Goal: Information Seeking & Learning: Learn about a topic

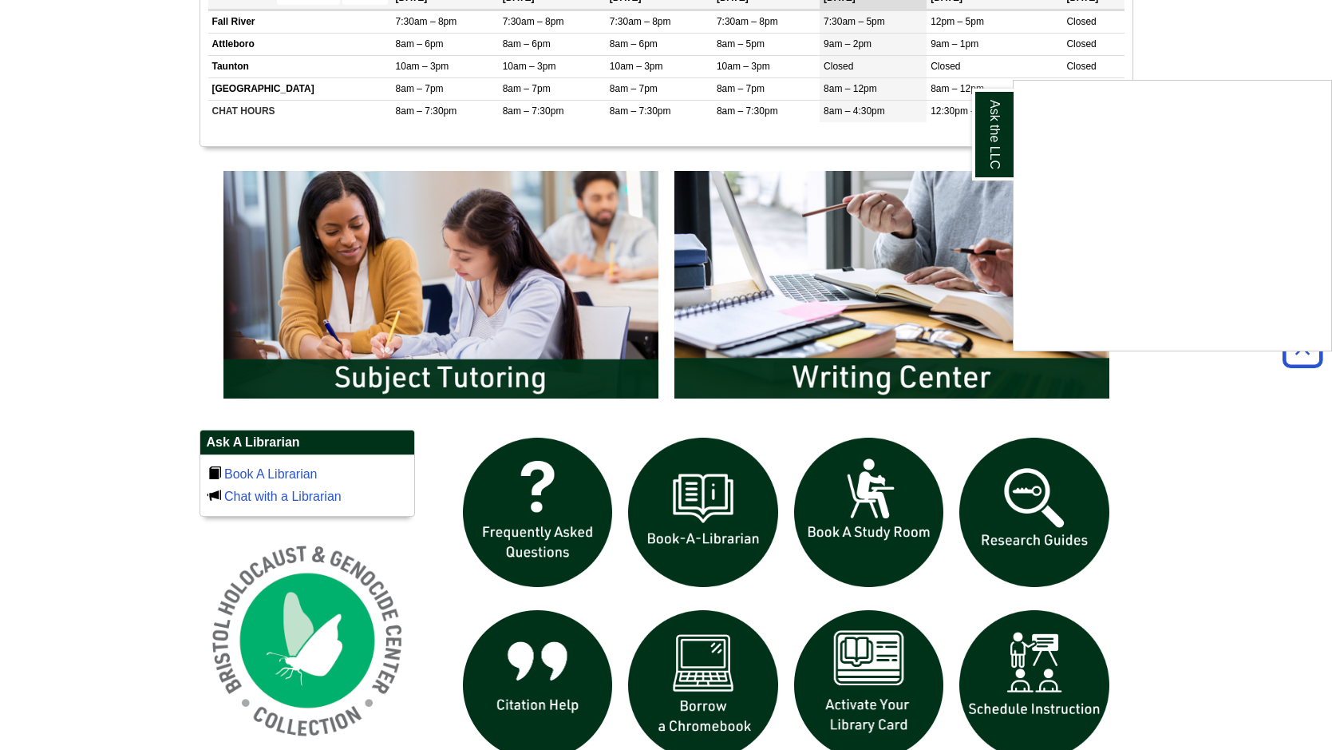
scroll to position [750, 0]
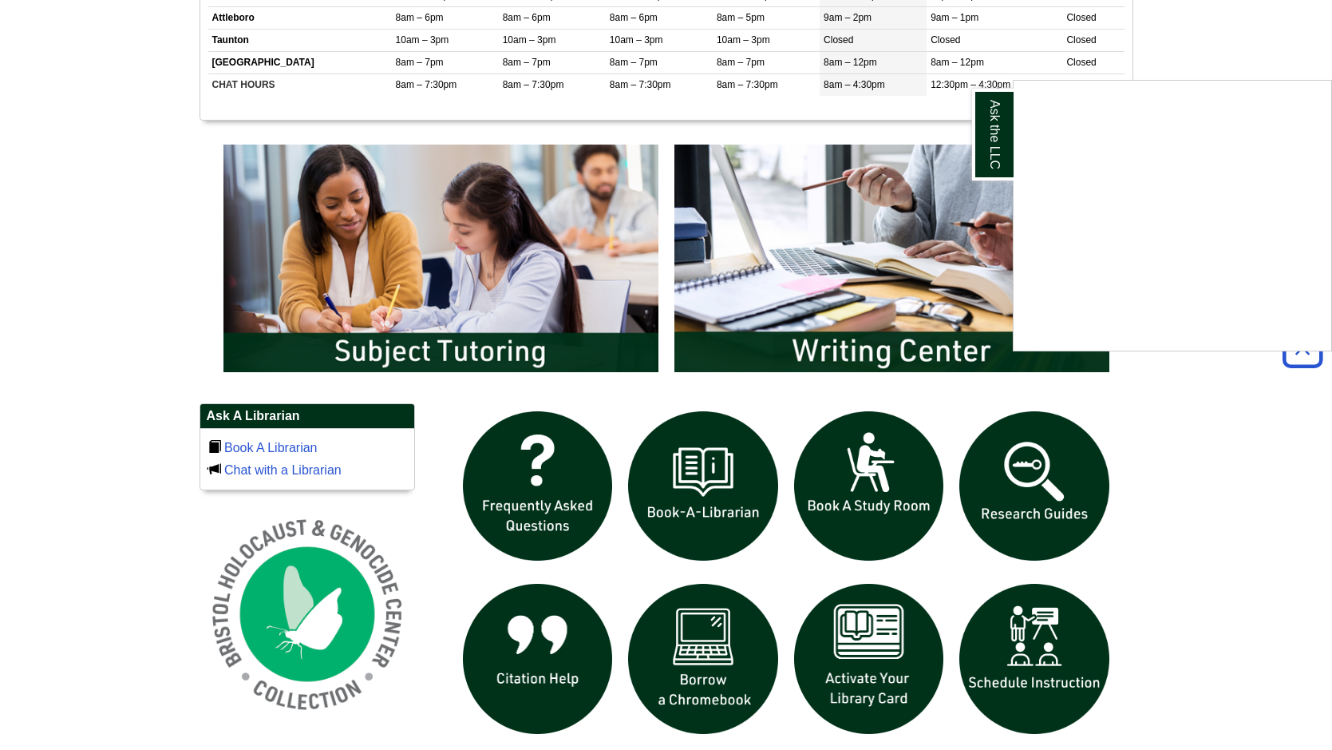
click at [999, 472] on div "Ask the LLC" at bounding box center [666, 375] width 1332 height 750
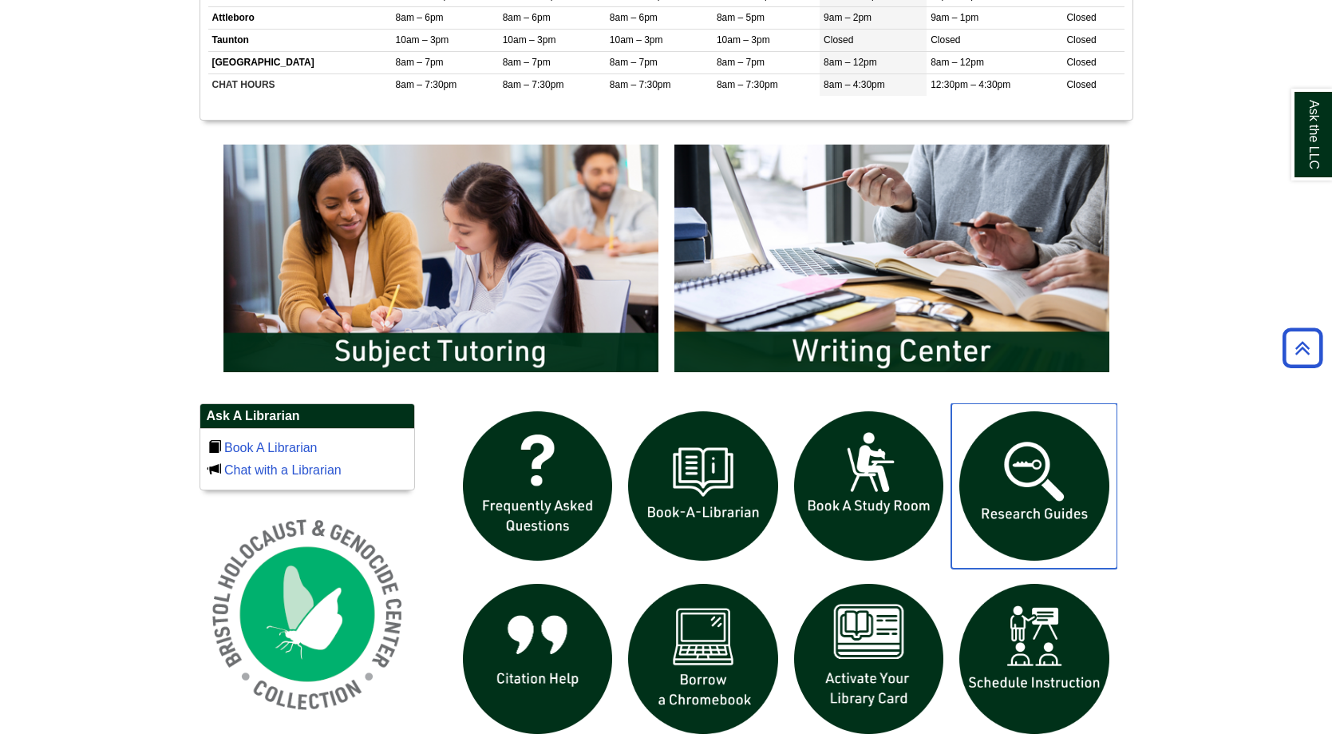
click at [1015, 449] on img "slideshow" at bounding box center [1035, 486] width 166 height 166
click at [1019, 486] on img "slideshow" at bounding box center [1035, 486] width 166 height 166
click at [1017, 508] on img "slideshow" at bounding box center [1035, 486] width 166 height 166
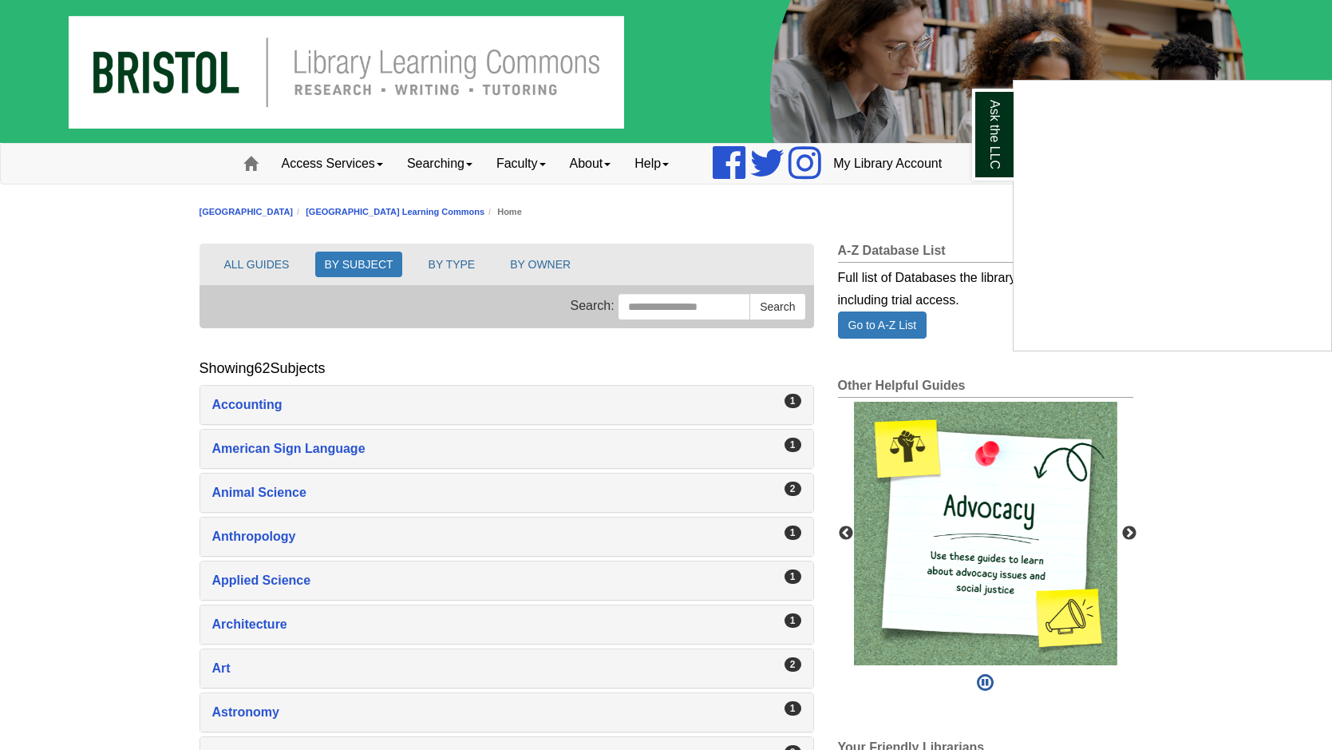
click at [346, 574] on div "Ask the LLC" at bounding box center [666, 375] width 1332 height 750
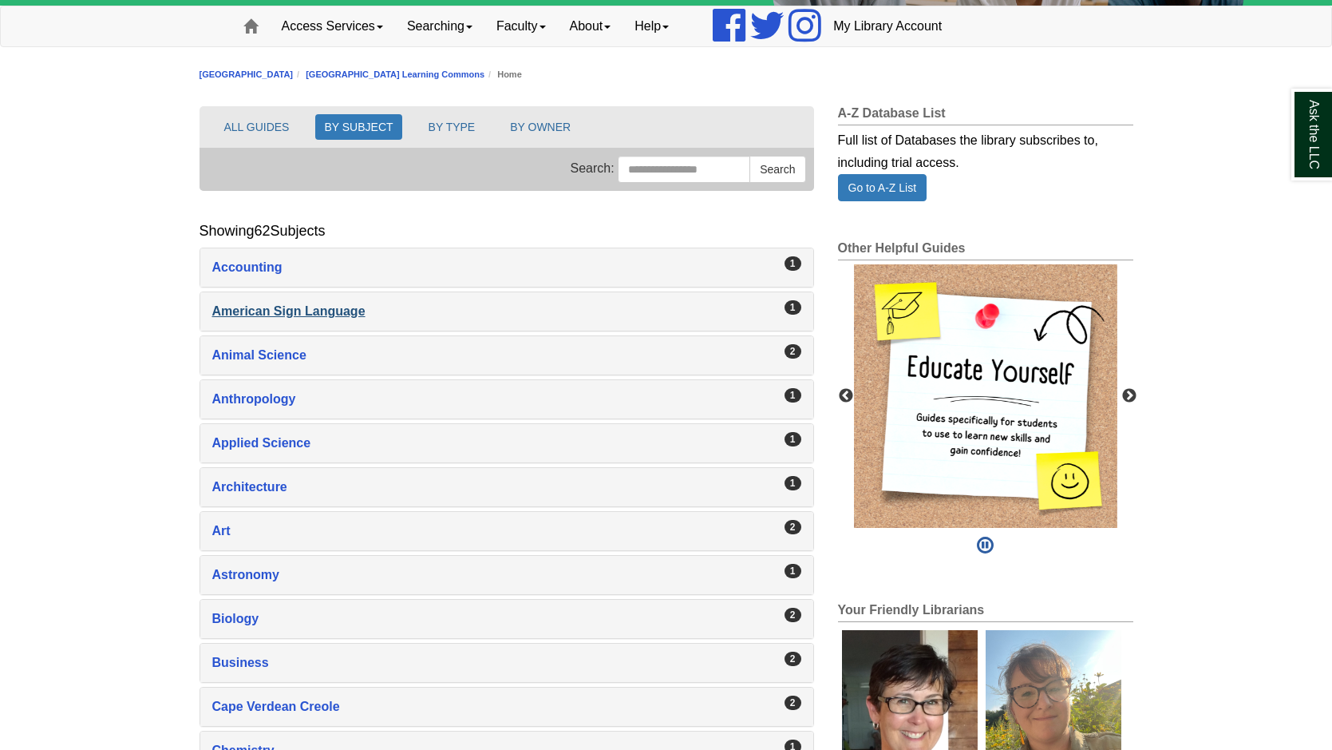
scroll to position [159, 0]
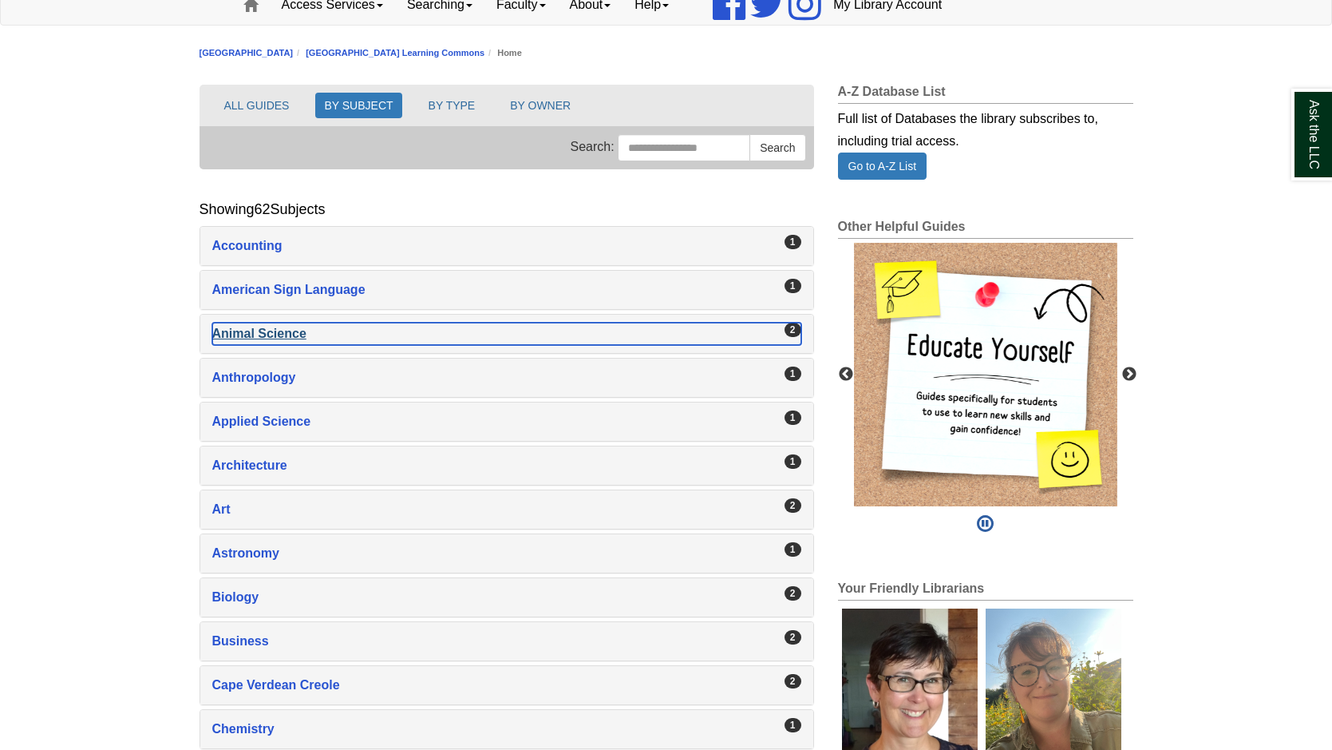
click at [270, 333] on div "Animal Science , 2 guides" at bounding box center [506, 334] width 589 height 22
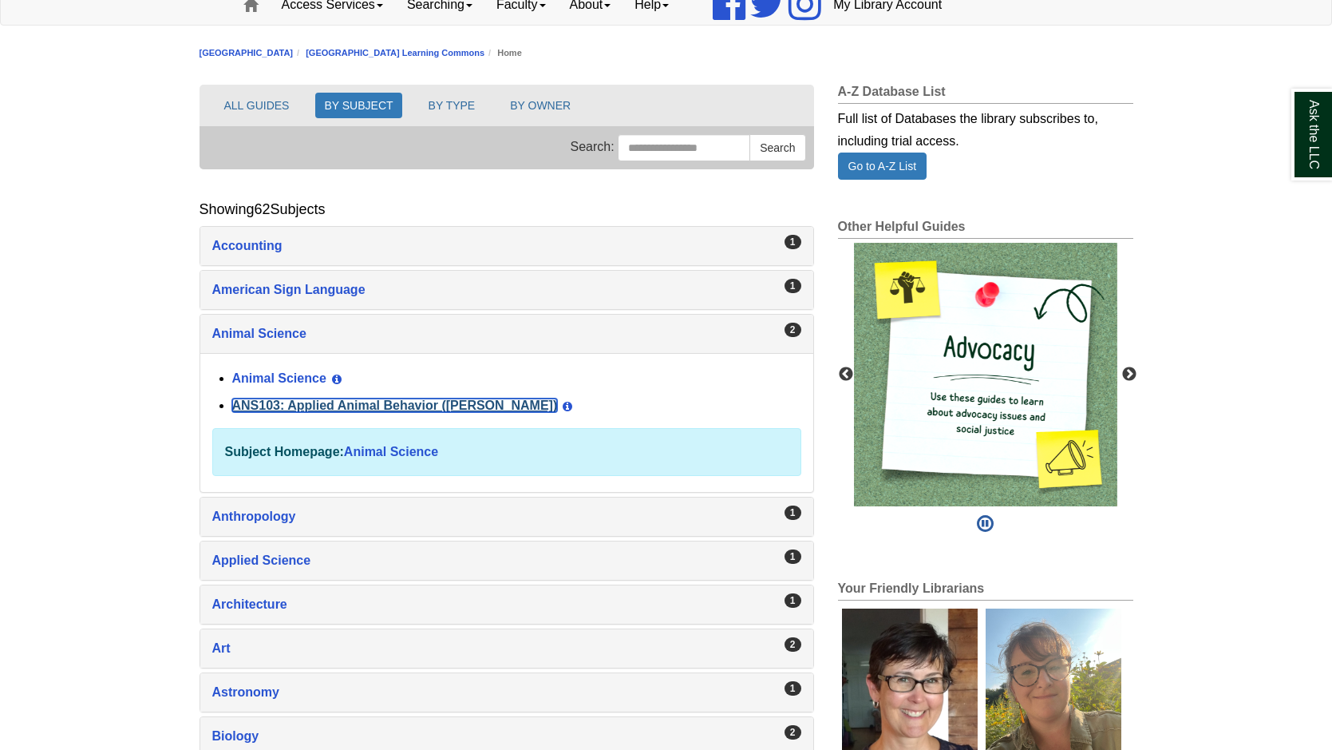
click at [298, 407] on link "ANS103: Applied Animal Behavior ([PERSON_NAME])" at bounding box center [395, 405] width 326 height 14
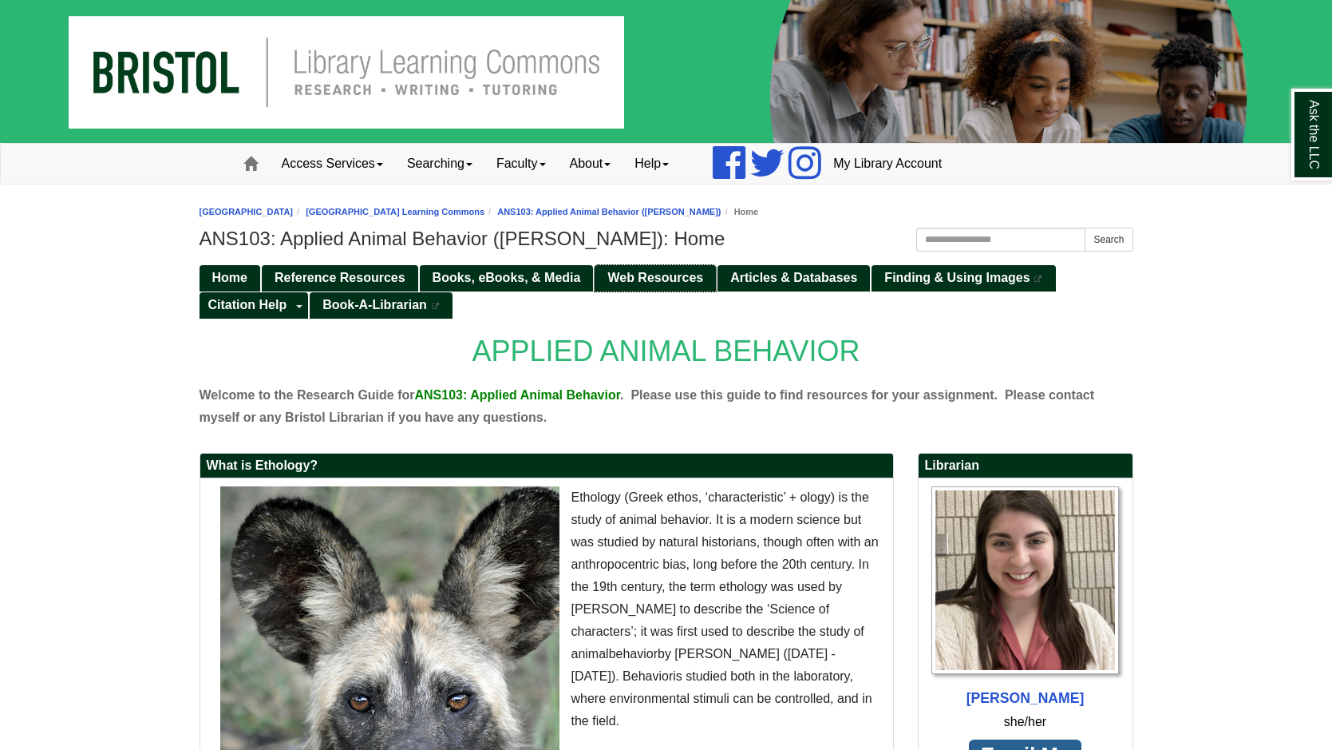
click at [635, 280] on span "Web Resources" at bounding box center [655, 278] width 96 height 14
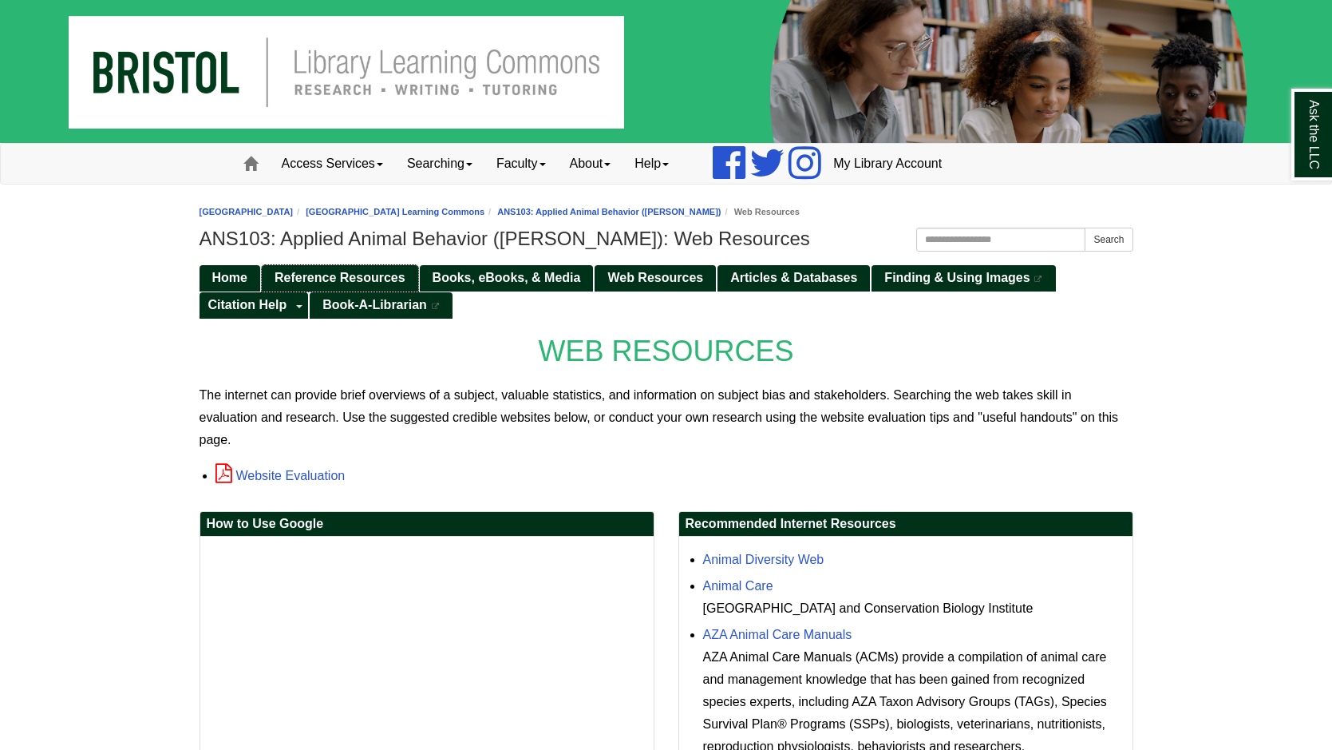
click at [333, 271] on span "Reference Resources" at bounding box center [340, 278] width 131 height 14
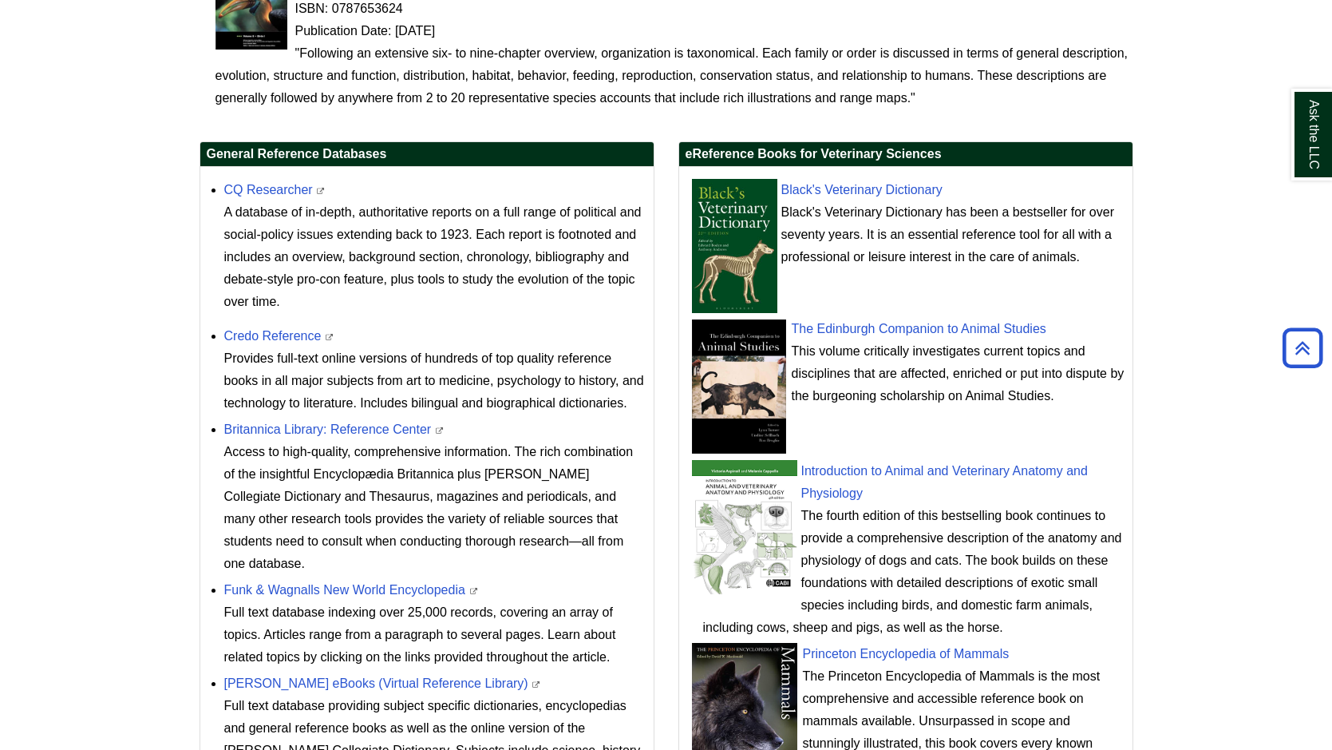
scroll to position [509, 0]
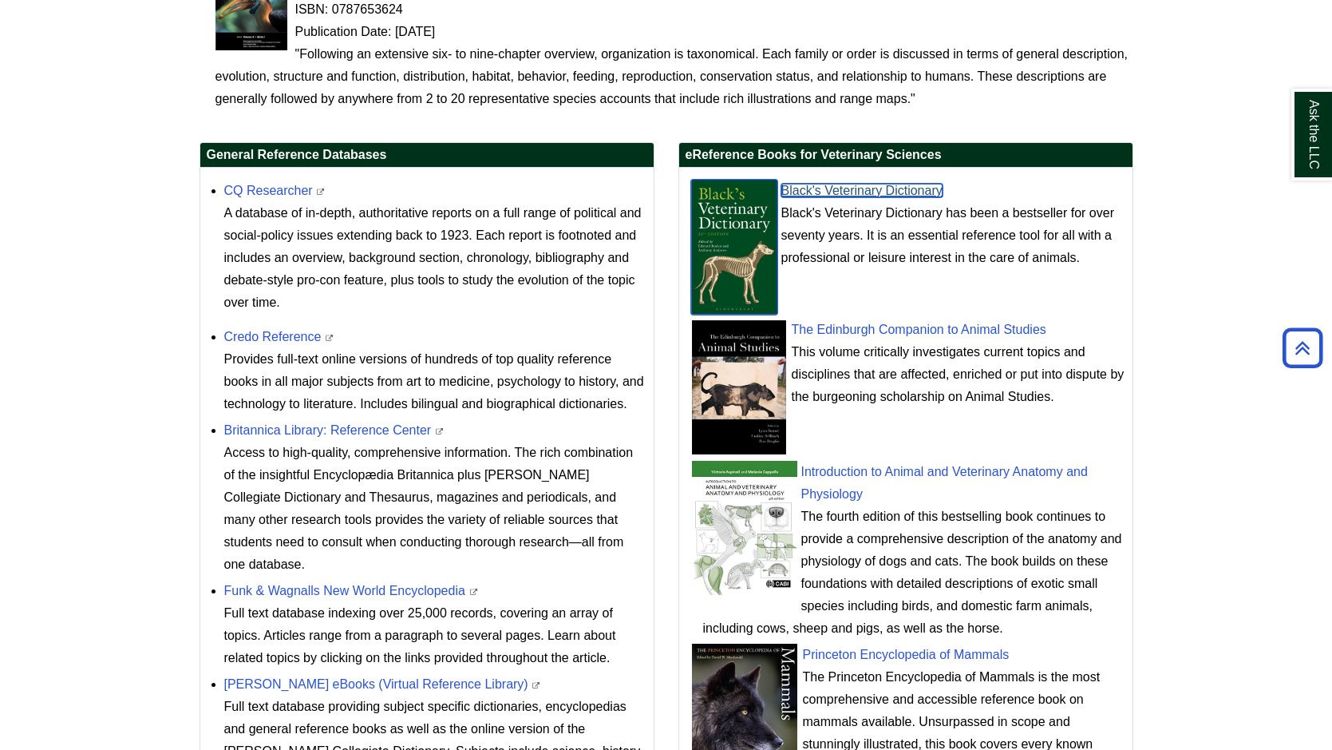
click at [911, 191] on link "Black's Veterinary Dictionary" at bounding box center [862, 191] width 161 height 14
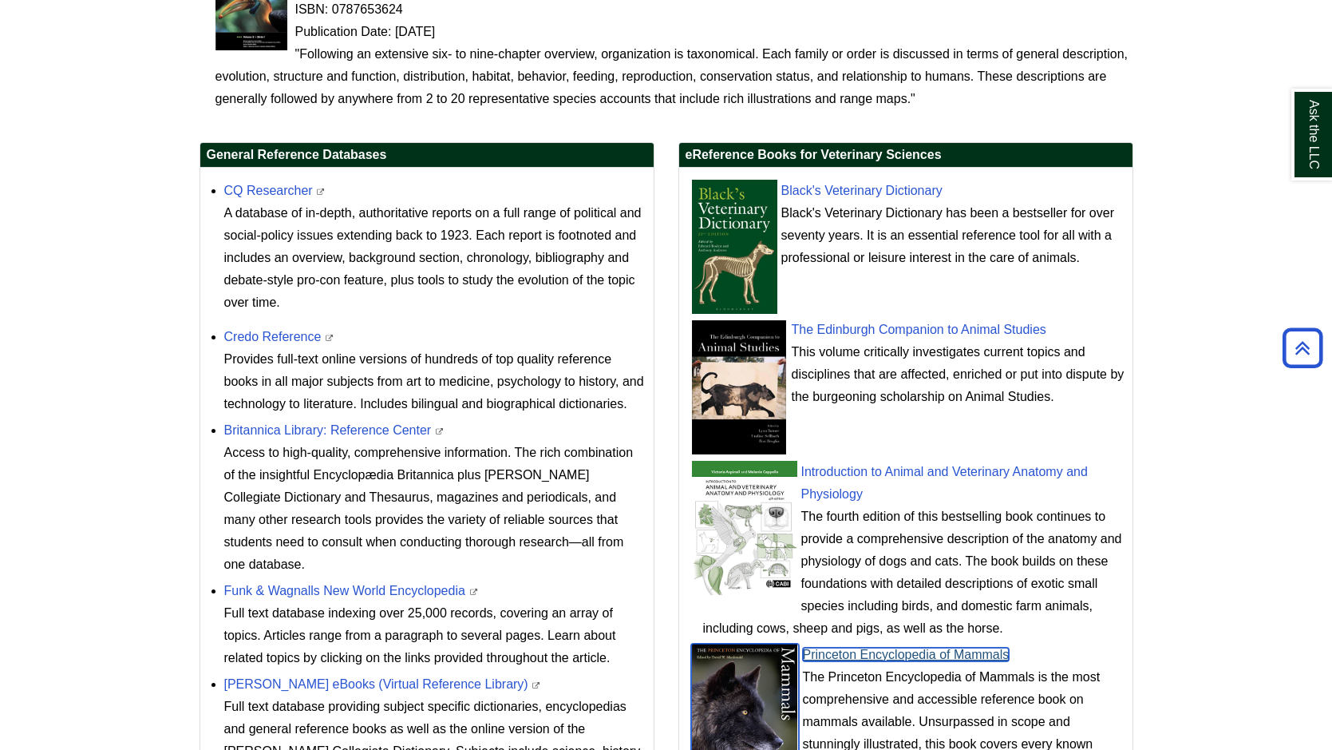
click at [871, 657] on link "Princeton Encyclopedia of Mammals" at bounding box center [906, 654] width 207 height 14
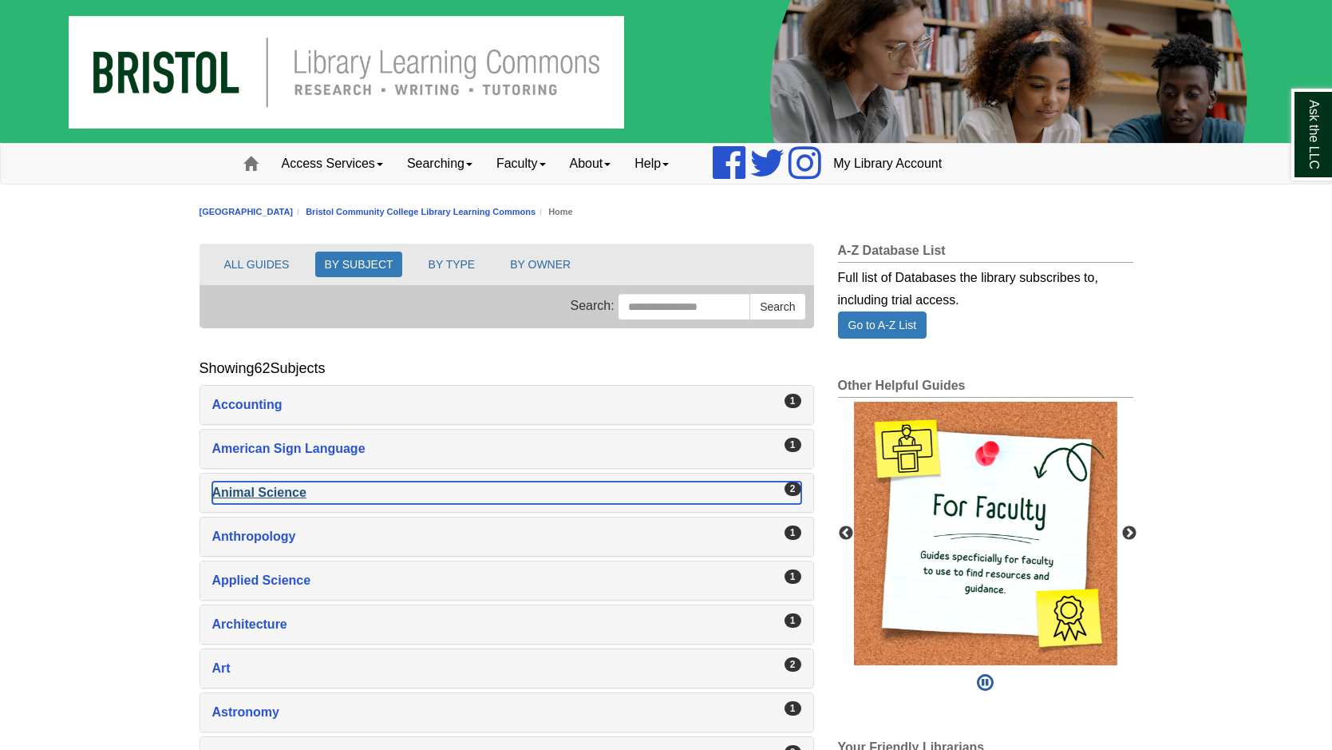
click at [272, 494] on div "Animal Science , 2 guides" at bounding box center [506, 492] width 589 height 22
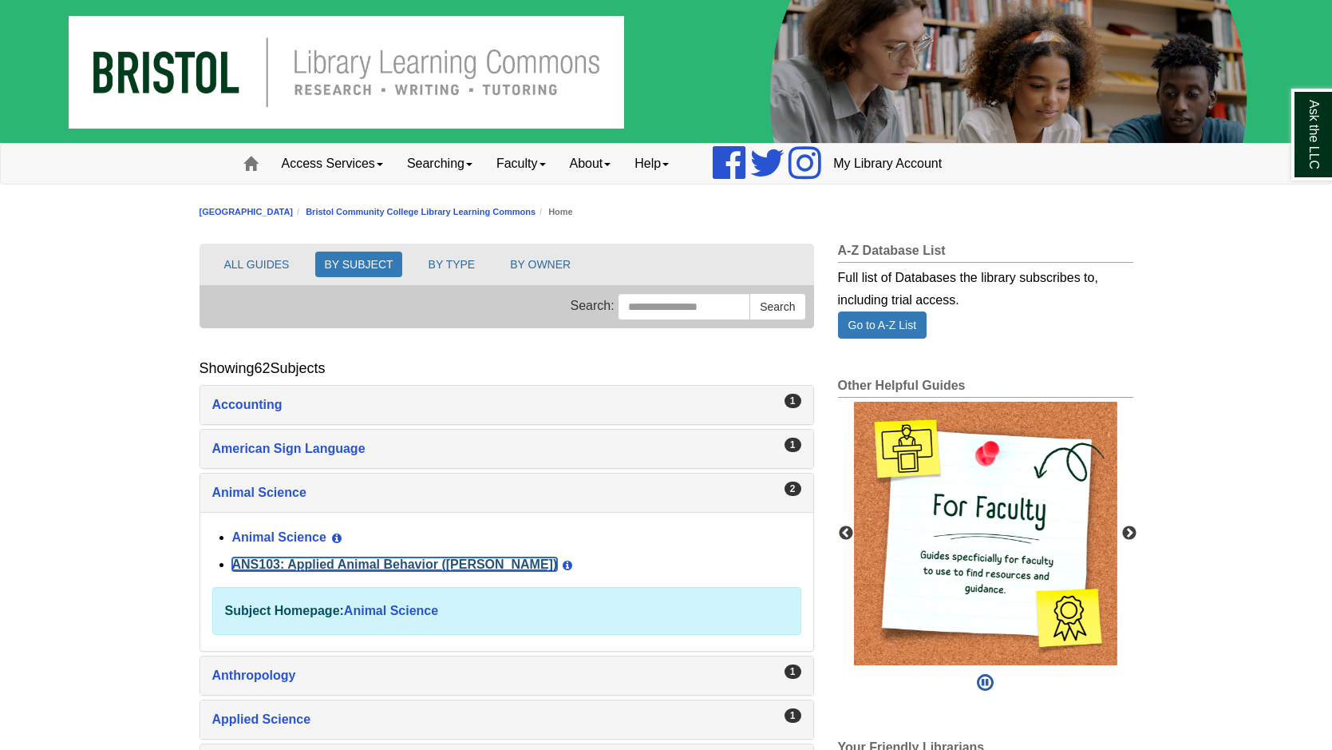
click at [282, 565] on link "ANS103: Applied Animal Behavior ([PERSON_NAME])" at bounding box center [395, 564] width 326 height 14
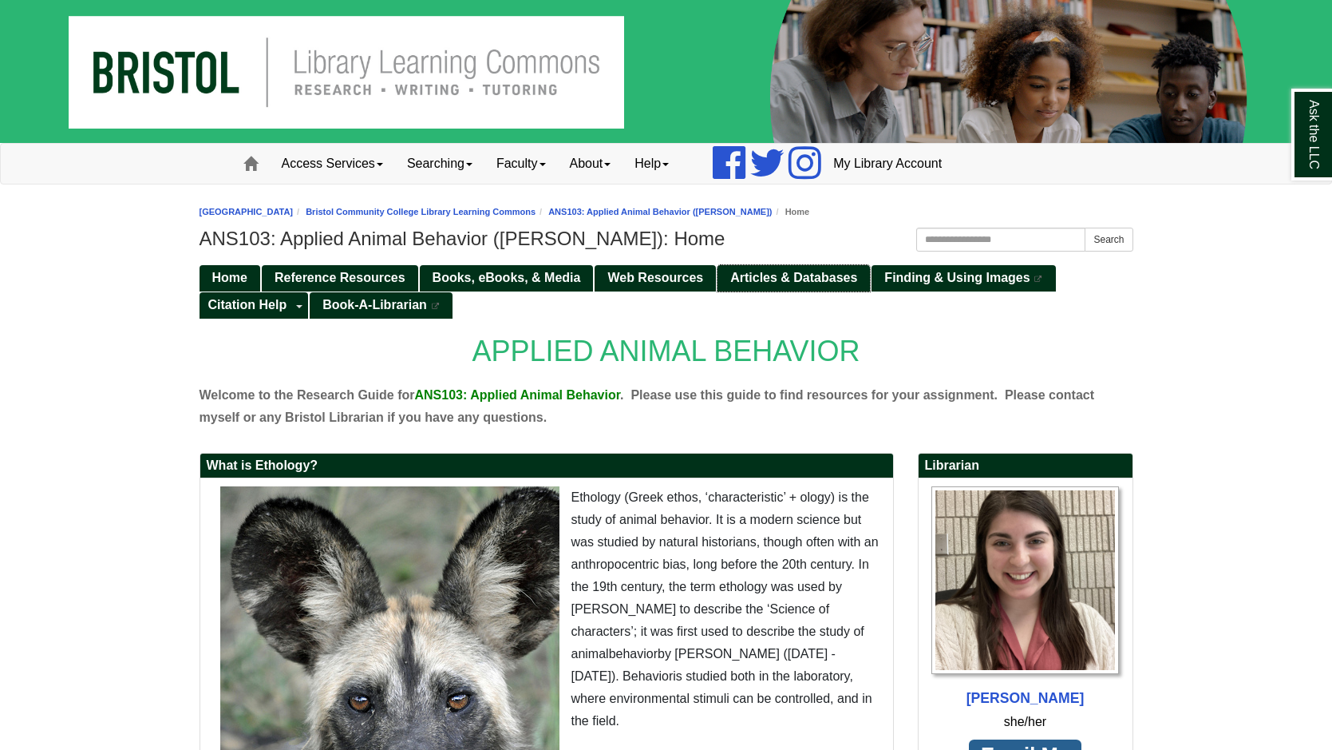
click at [784, 265] on link "Articles & Databases" at bounding box center [794, 278] width 152 height 26
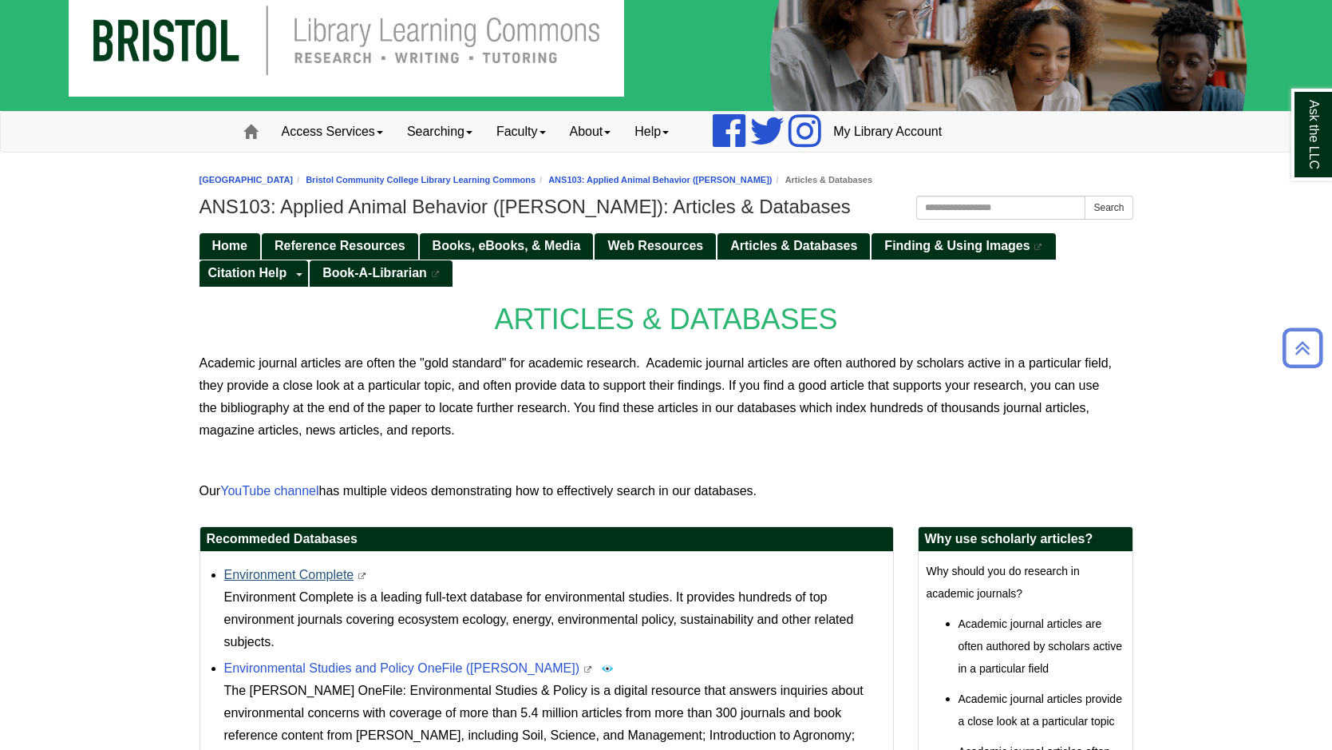
scroll to position [1, 0]
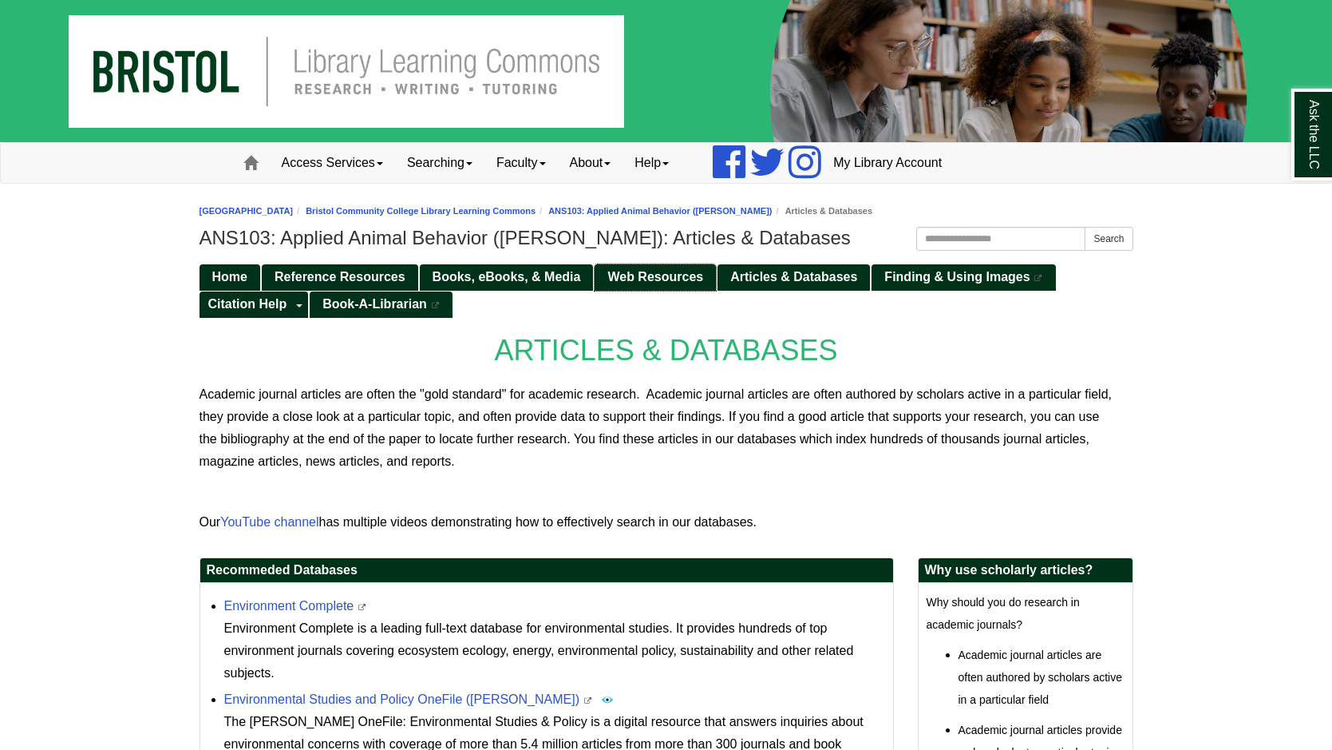
click at [659, 271] on span "Web Resources" at bounding box center [655, 277] width 96 height 14
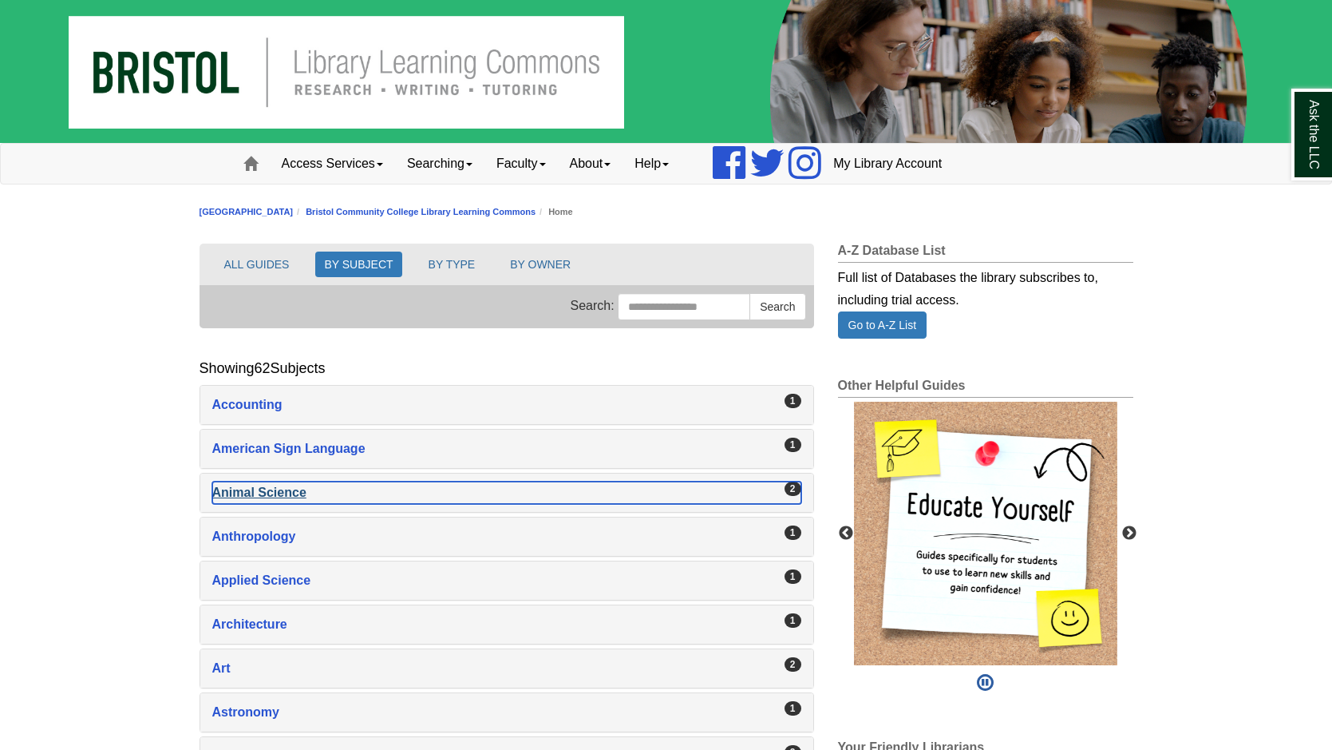
click at [279, 498] on div "Animal Science , 2 guides" at bounding box center [506, 492] width 589 height 22
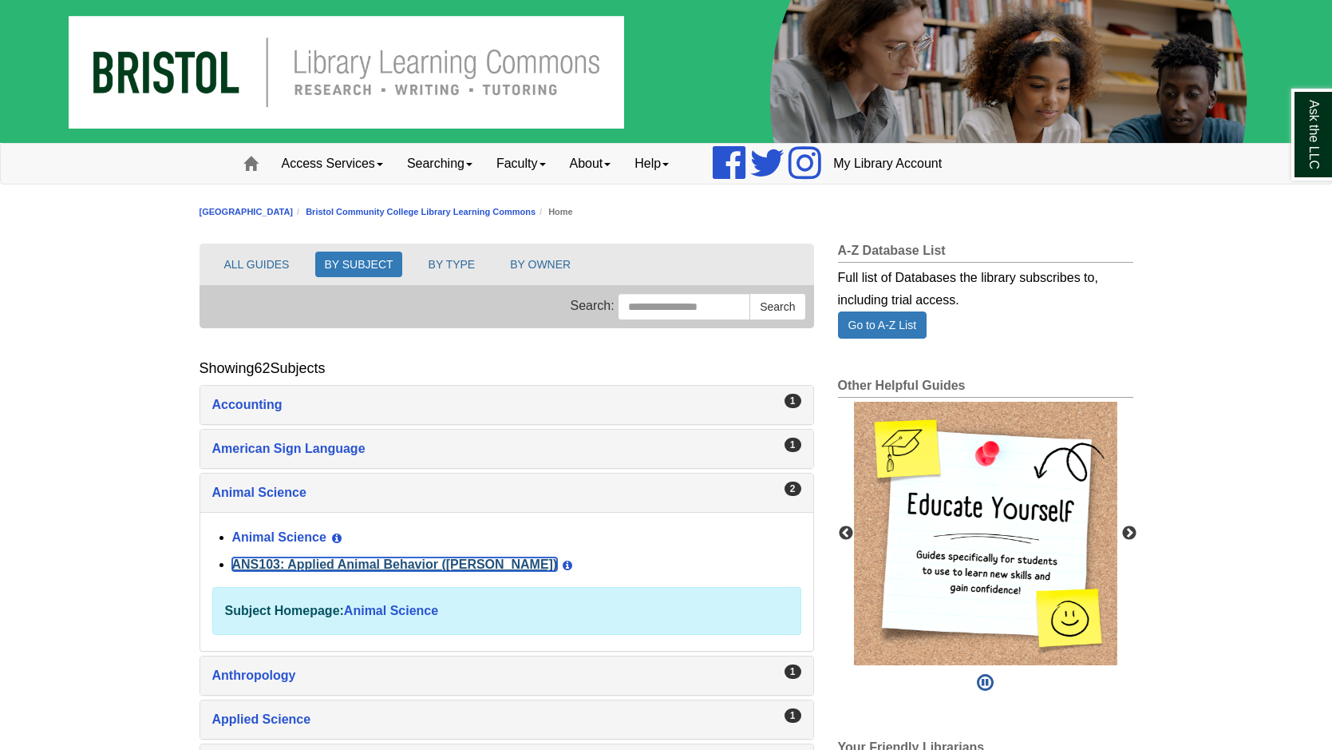
click at [311, 561] on link "ANS103: Applied Animal Behavior ([PERSON_NAME])" at bounding box center [395, 564] width 326 height 14
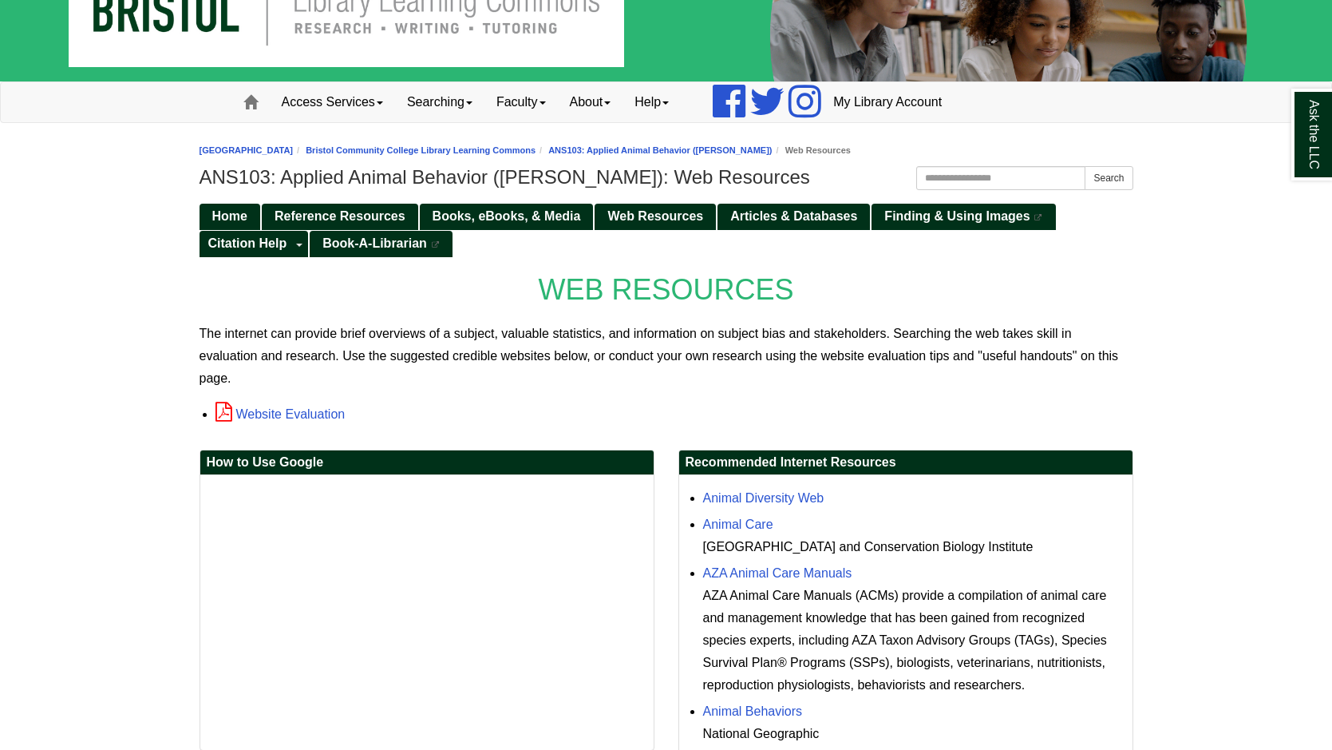
scroll to position [63, 0]
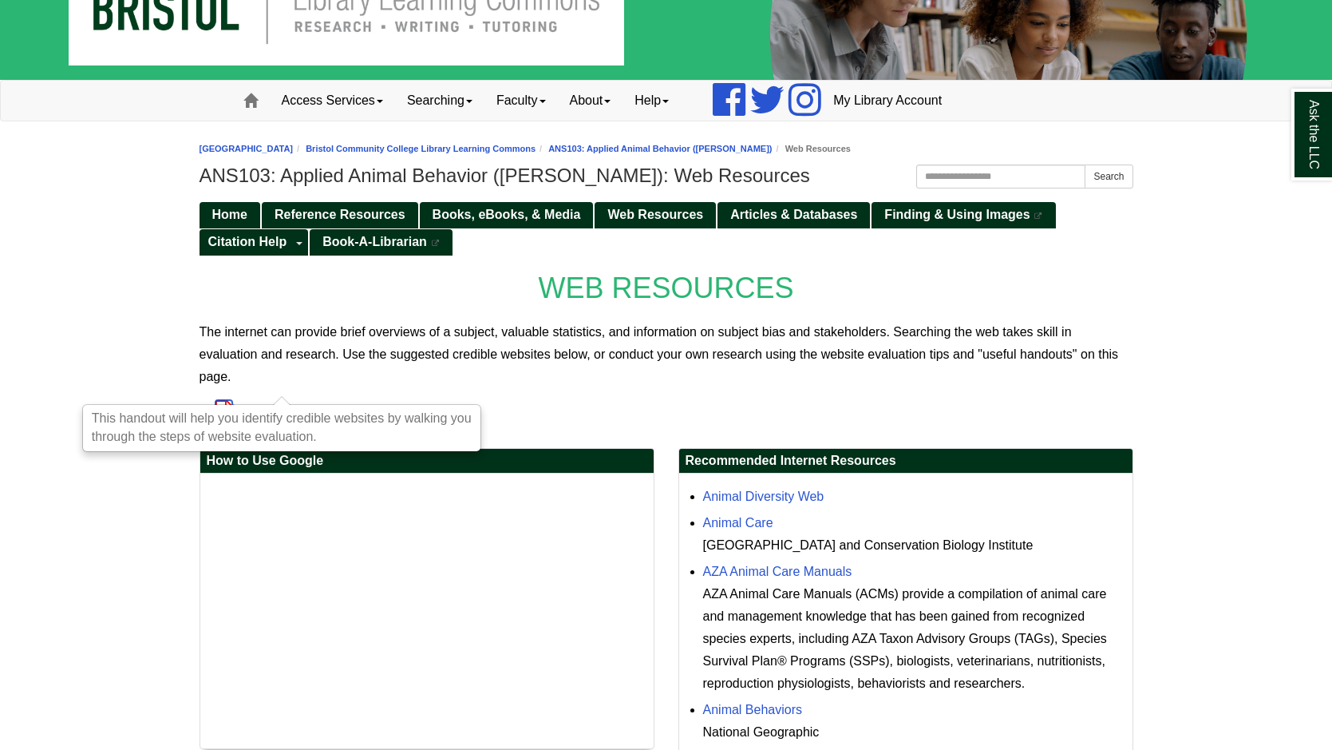
click at [245, 406] on link "Website Evaluation" at bounding box center [281, 413] width 130 height 14
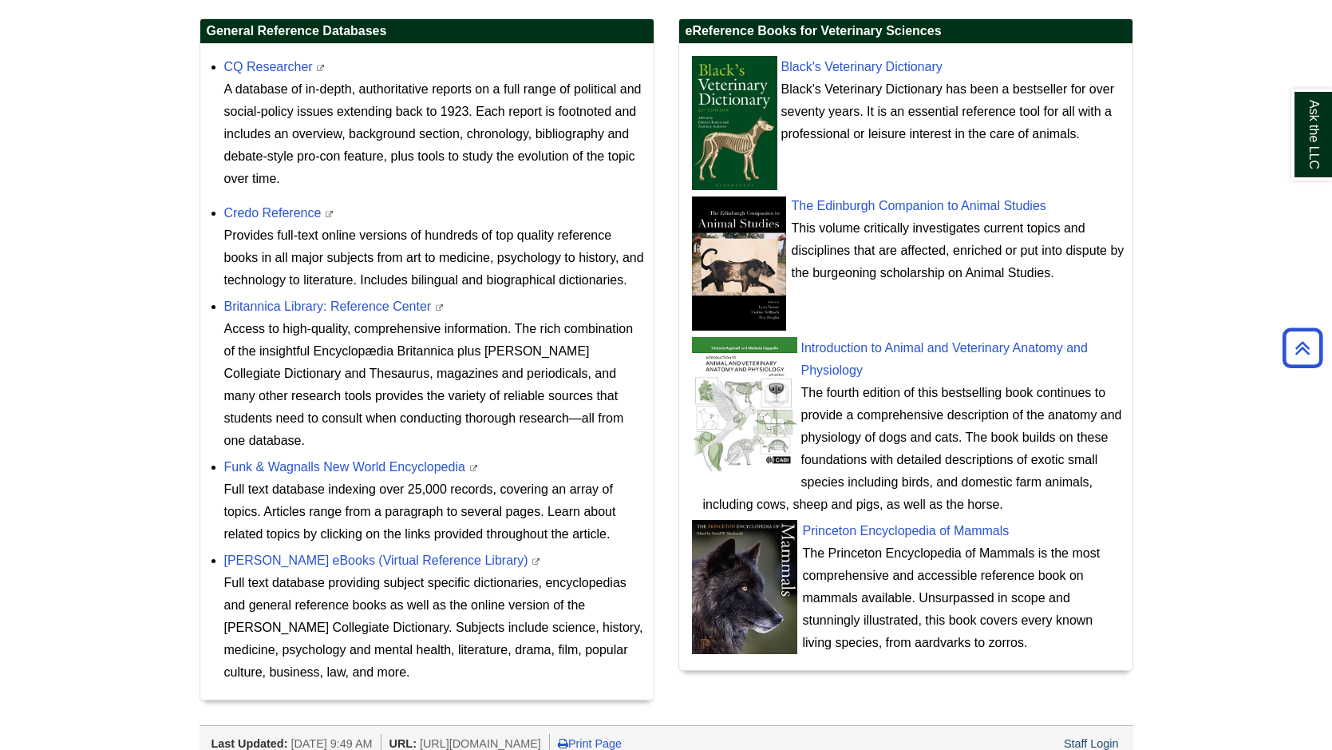
scroll to position [636, 0]
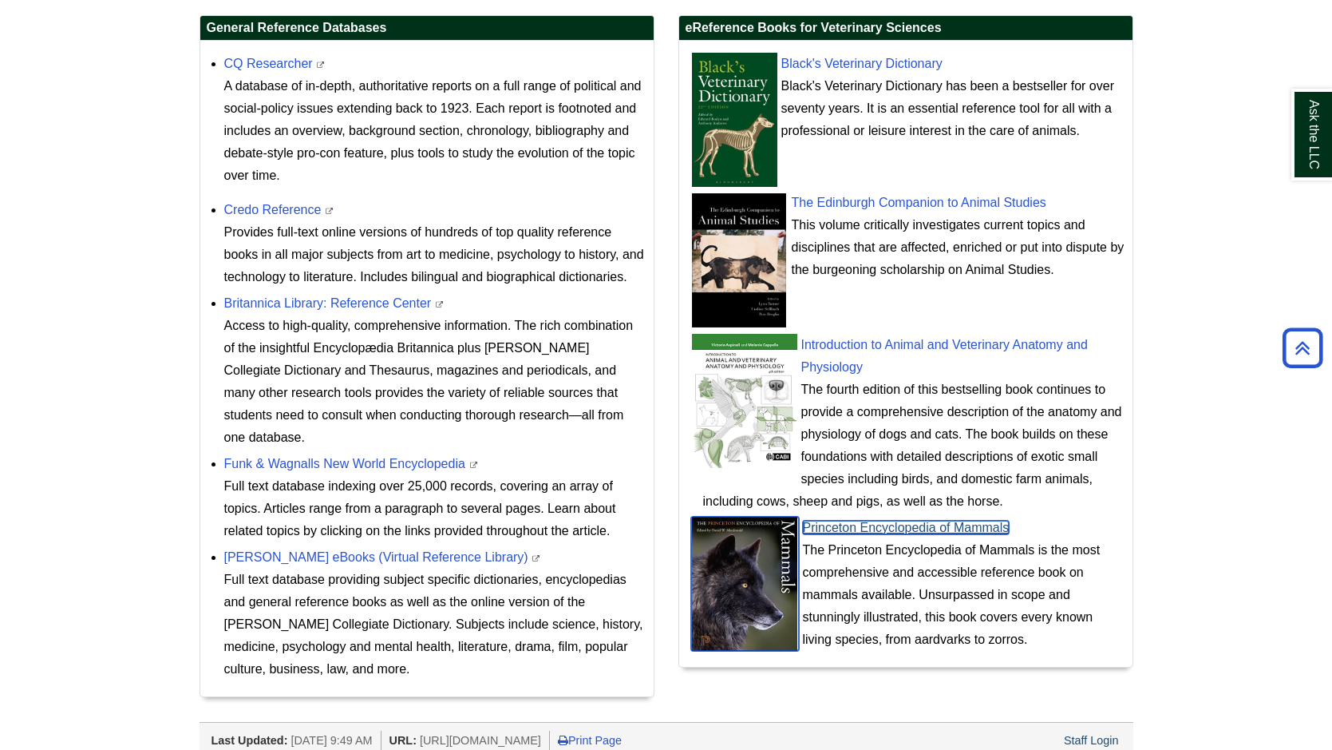
click at [860, 528] on link "Princeton Encyclopedia of Mammals" at bounding box center [906, 527] width 207 height 14
